Goal: Task Accomplishment & Management: Use online tool/utility

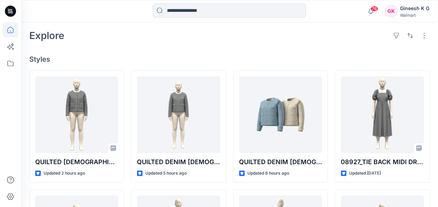
scroll to position [244, 0]
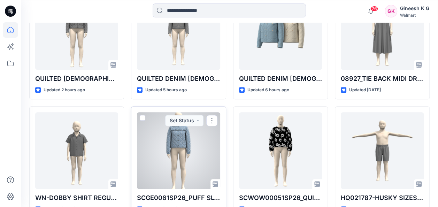
click at [176, 139] on div at bounding box center [178, 150] width 83 height 77
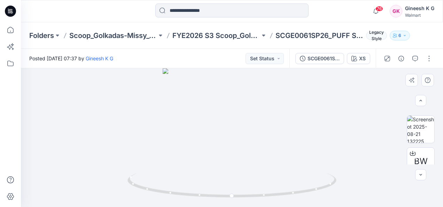
scroll to position [38, 0]
click at [437, 115] on div "BW" at bounding box center [421, 137] width 45 height 53
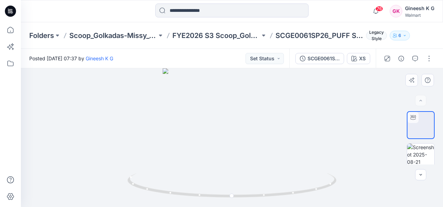
scroll to position [0, 0]
click at [429, 59] on button "button" at bounding box center [429, 58] width 11 height 11
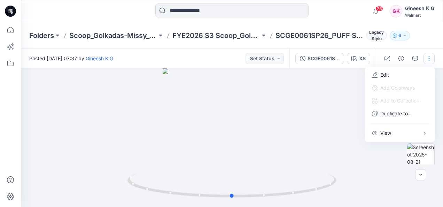
click at [314, 122] on div at bounding box center [232, 137] width 422 height 139
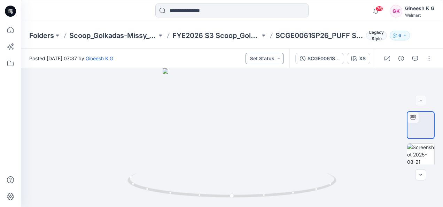
click at [277, 59] on button "Set Status" at bounding box center [265, 58] width 38 height 11
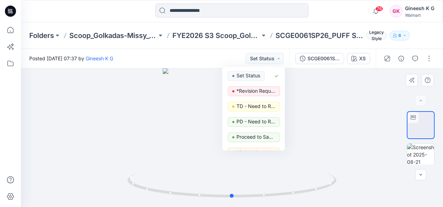
click at [336, 92] on div at bounding box center [232, 137] width 422 height 139
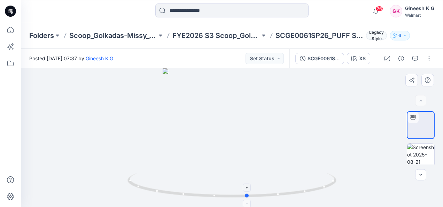
drag, startPoint x: 232, startPoint y: 197, endPoint x: 248, endPoint y: 205, distance: 17.5
click at [248, 199] on icon at bounding box center [233, 186] width 211 height 26
click at [212, 103] on div at bounding box center [232, 137] width 422 height 139
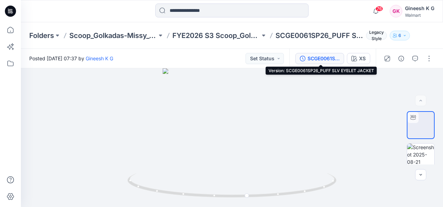
click at [331, 58] on div "SCGE0061SP26_PUFF SLV EYELET JACKET" at bounding box center [324, 59] width 32 height 8
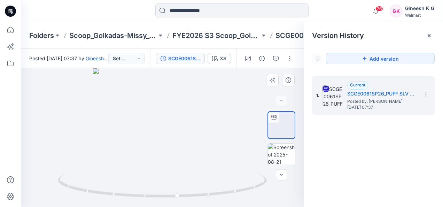
click at [224, 103] on div at bounding box center [162, 137] width 283 height 139
click at [430, 35] on icon at bounding box center [429, 35] width 3 height 3
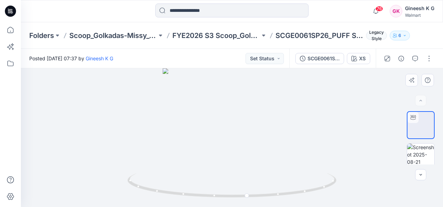
click at [237, 115] on div at bounding box center [232, 137] width 422 height 139
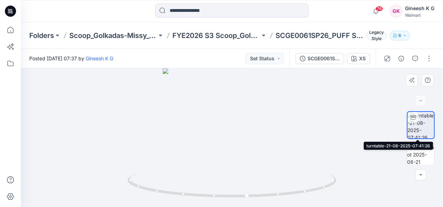
click at [423, 131] on img at bounding box center [421, 125] width 26 height 26
click at [281, 58] on button "Set Status" at bounding box center [265, 58] width 38 height 11
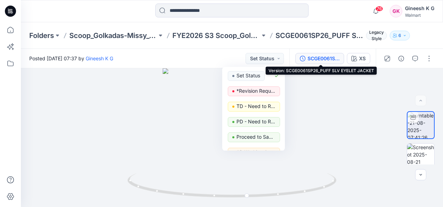
click at [326, 54] on button "SCGE0061SP26_PUFF SLV EYELET JACKET" at bounding box center [320, 58] width 49 height 11
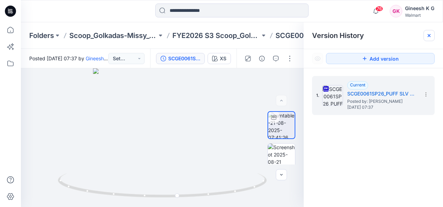
click at [431, 33] on icon at bounding box center [430, 36] width 6 height 6
